Goal: Task Accomplishment & Management: Manage account settings

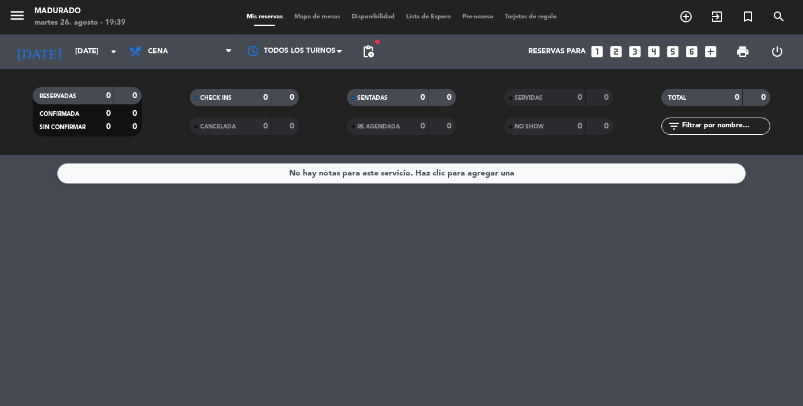
click at [373, 53] on span "pending_actions" at bounding box center [369, 52] width 14 height 14
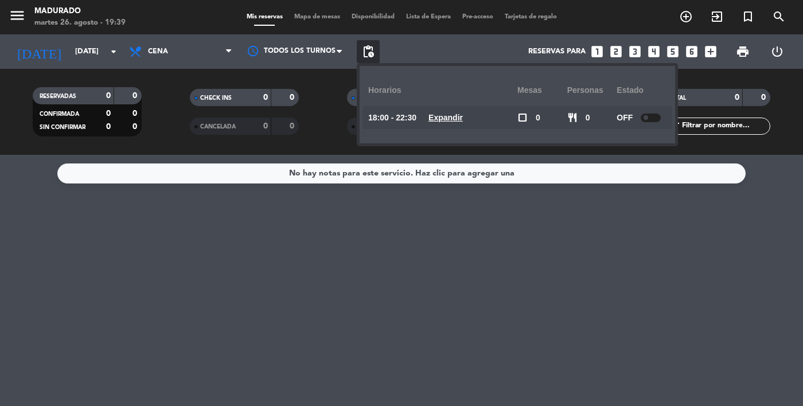
click at [257, 281] on div "No hay notas para este servicio. Haz clic para agregar una" at bounding box center [401, 280] width 803 height 251
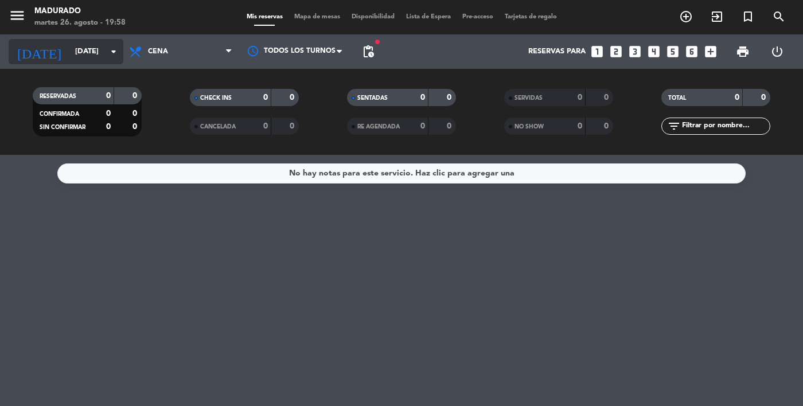
click at [69, 56] on input "[DATE]" at bounding box center [118, 51] width 98 height 21
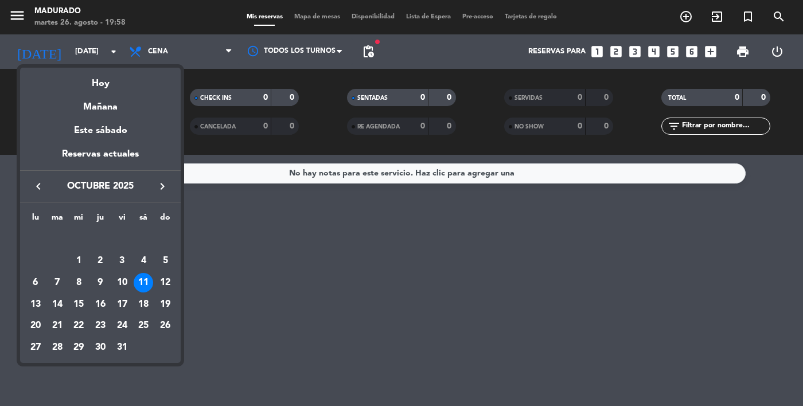
click at [31, 188] on button "keyboard_arrow_left" at bounding box center [38, 186] width 21 height 15
click at [33, 187] on icon "keyboard_arrow_left" at bounding box center [39, 187] width 14 height 14
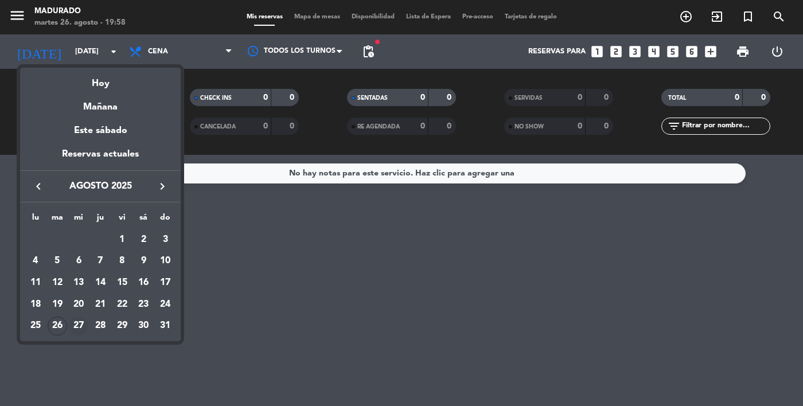
click at [73, 329] on div "27" at bounding box center [79, 327] width 20 height 20
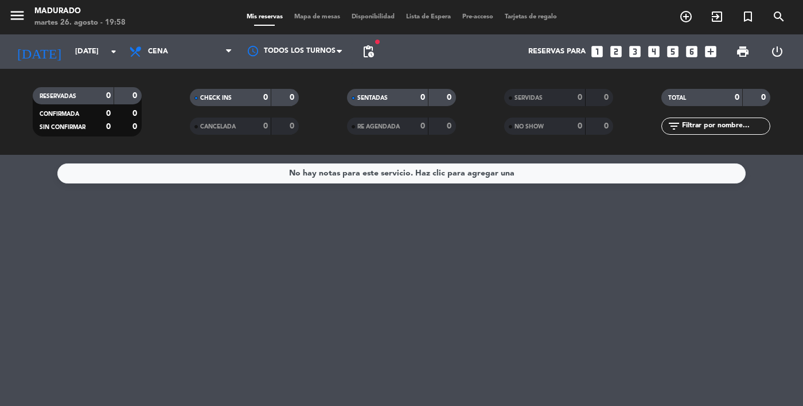
type input "mié. 27 ago."
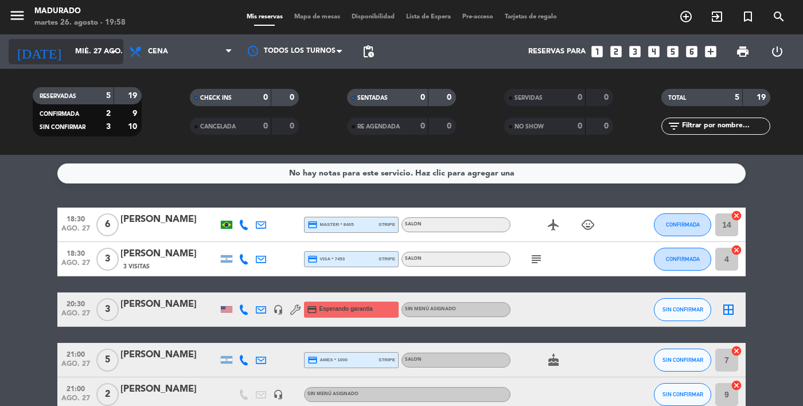
click at [69, 56] on input "mié. 27 ago." at bounding box center [118, 51] width 98 height 21
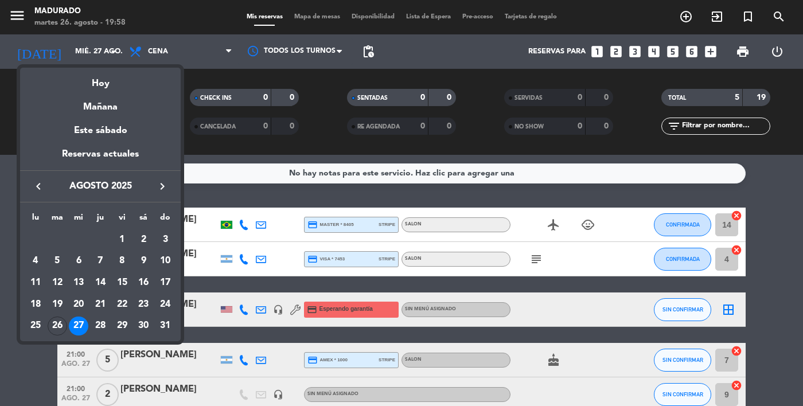
click at [21, 25] on div at bounding box center [401, 203] width 803 height 406
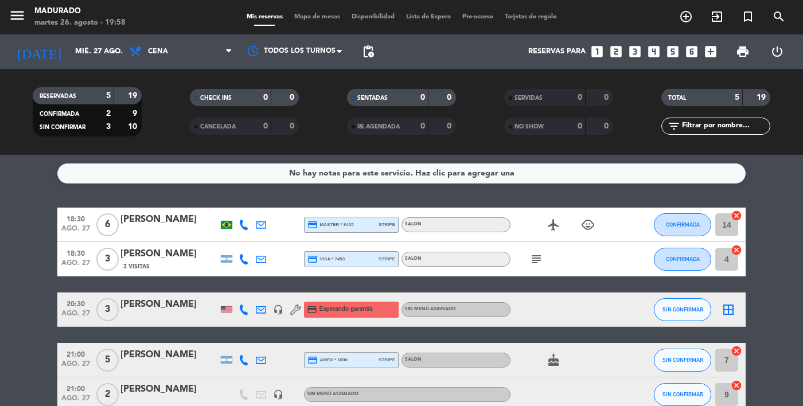
click at [14, 18] on icon "menu" at bounding box center [17, 15] width 17 height 17
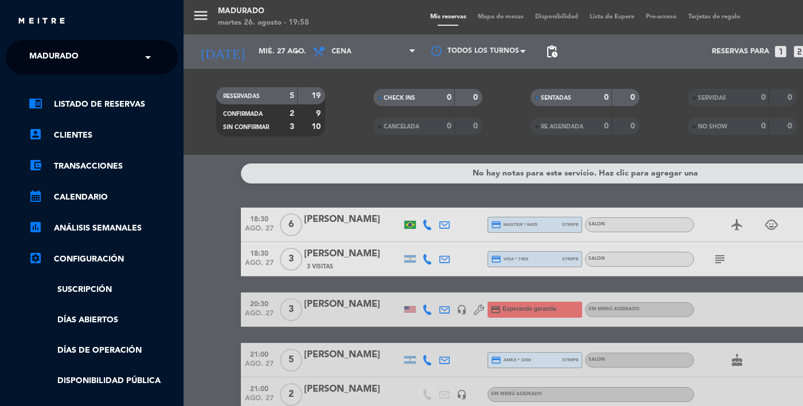
click at [57, 54] on span "Madurado" at bounding box center [53, 57] width 49 height 24
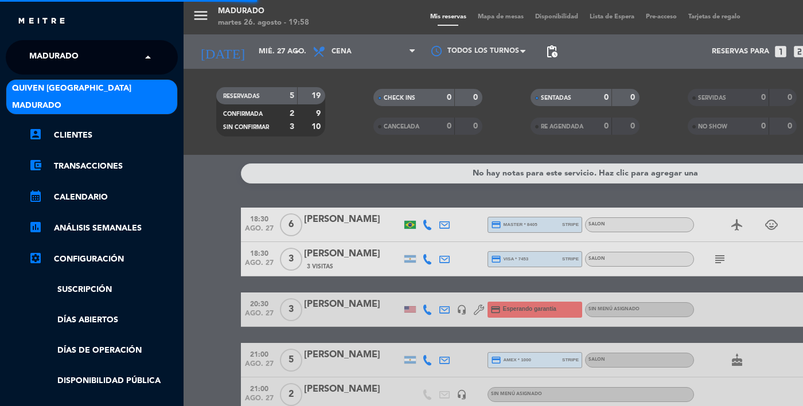
click at [34, 86] on span "Quiven [GEOGRAPHIC_DATA]" at bounding box center [71, 88] width 119 height 13
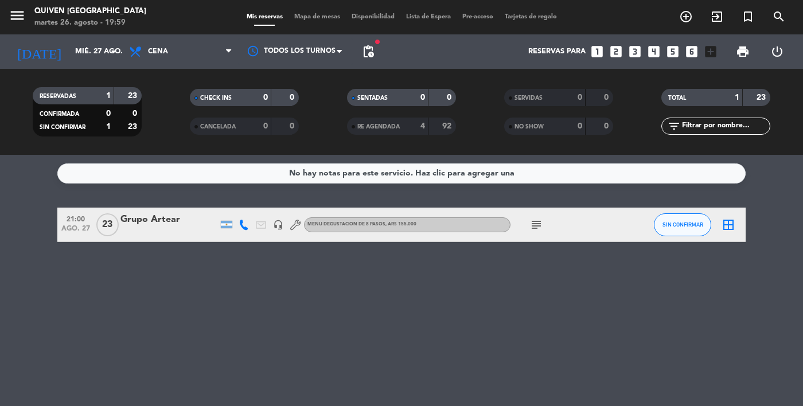
click at [539, 228] on icon "subject" at bounding box center [537, 225] width 14 height 14
click at [16, 15] on icon "menu" at bounding box center [17, 15] width 17 height 17
